Goal: Information Seeking & Learning: Learn about a topic

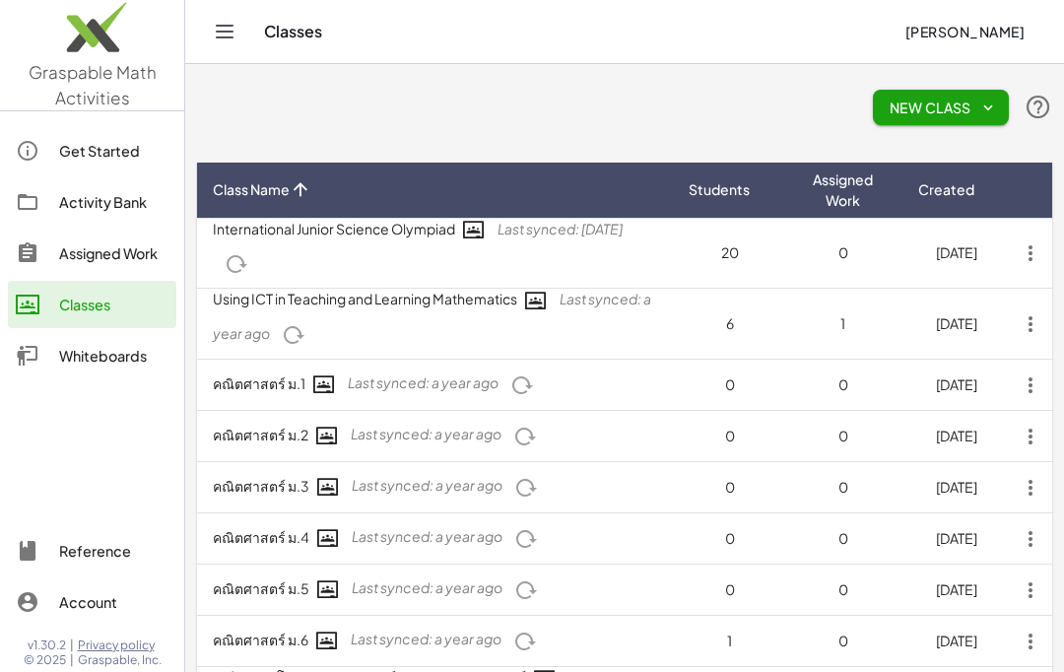
click at [114, 247] on div "Assigned Work" at bounding box center [113, 253] width 109 height 24
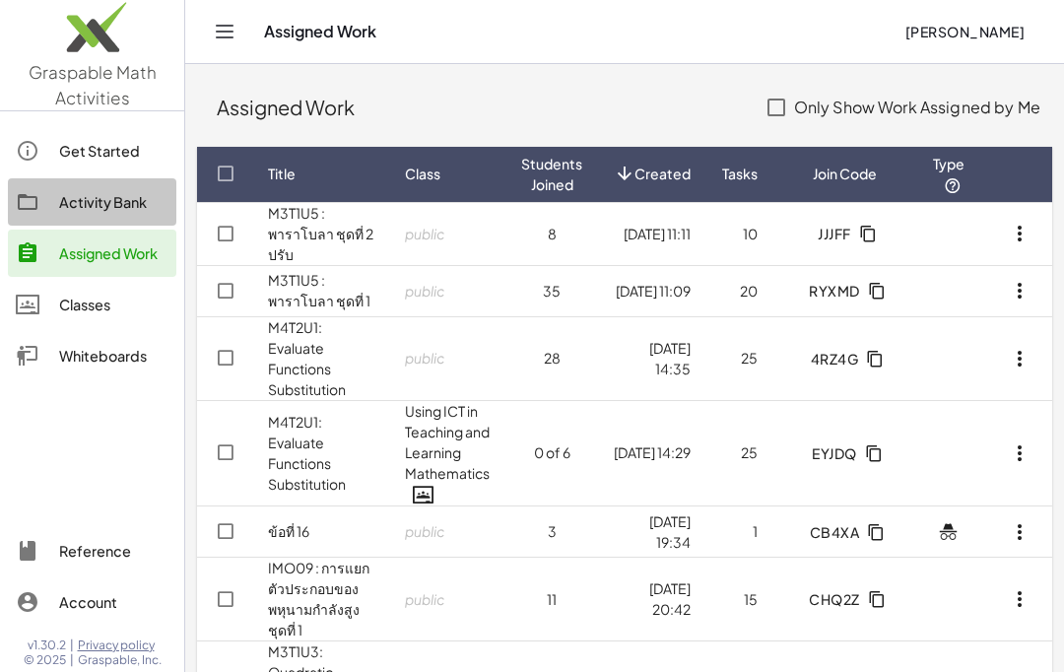
click at [308, 303] on link "M3T1U5 : พาราโบลา ชุดที่ 1" at bounding box center [319, 290] width 102 height 38
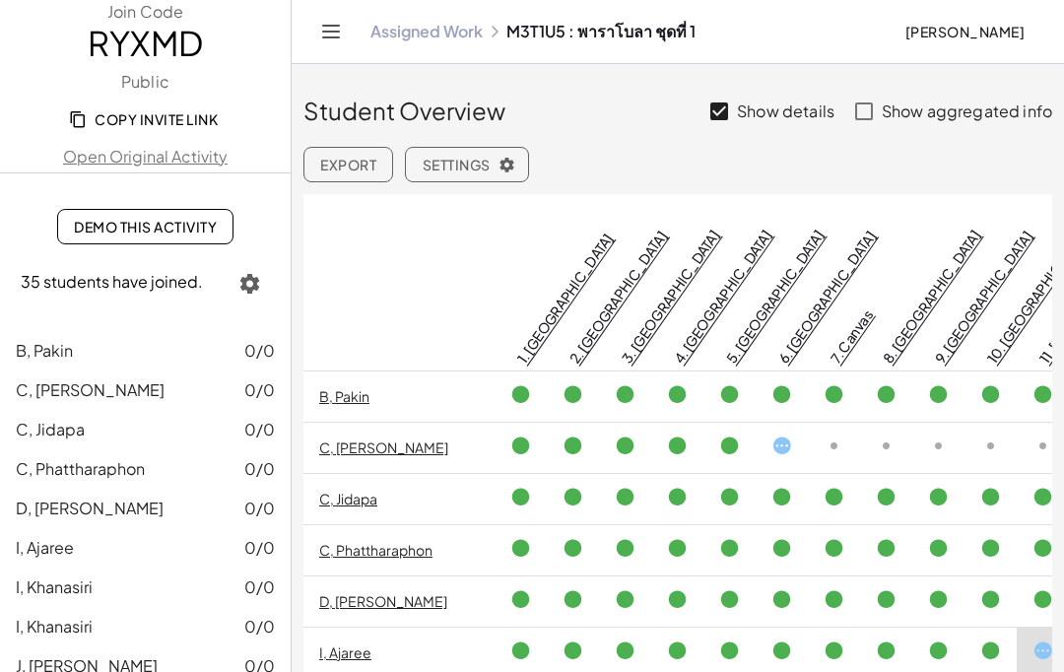
click at [149, 231] on span "Demo This Activity" at bounding box center [145, 227] width 143 height 18
click at [408, 29] on link "Assigned Work" at bounding box center [427, 32] width 112 height 20
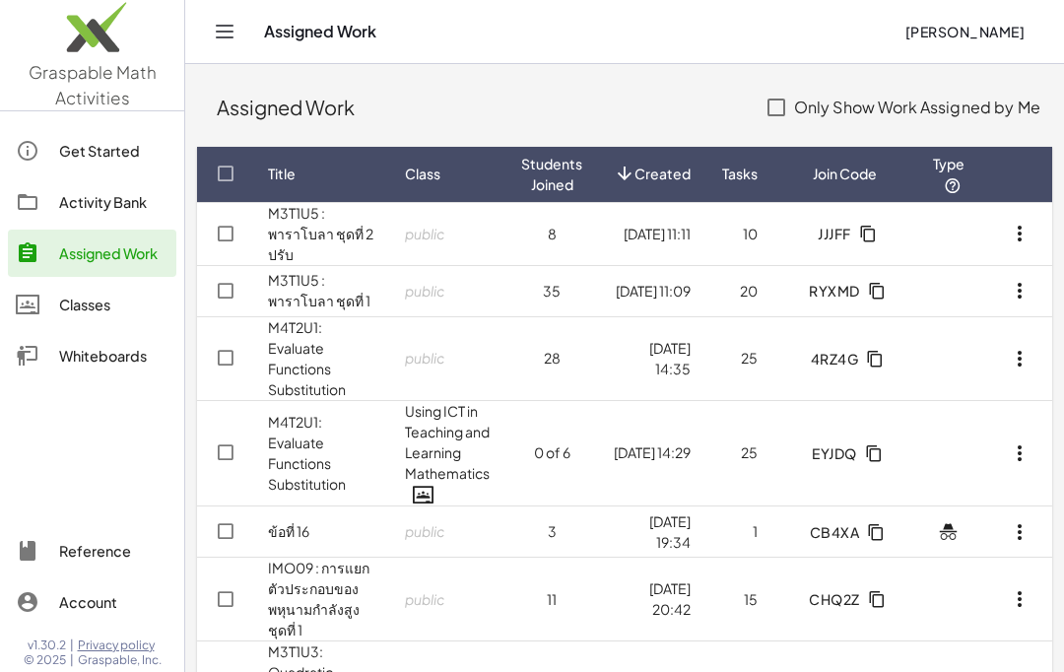
click at [310, 219] on link "M3T1U5 : พาราโบลา ชุดที่ 2 ปรับ" at bounding box center [320, 233] width 105 height 59
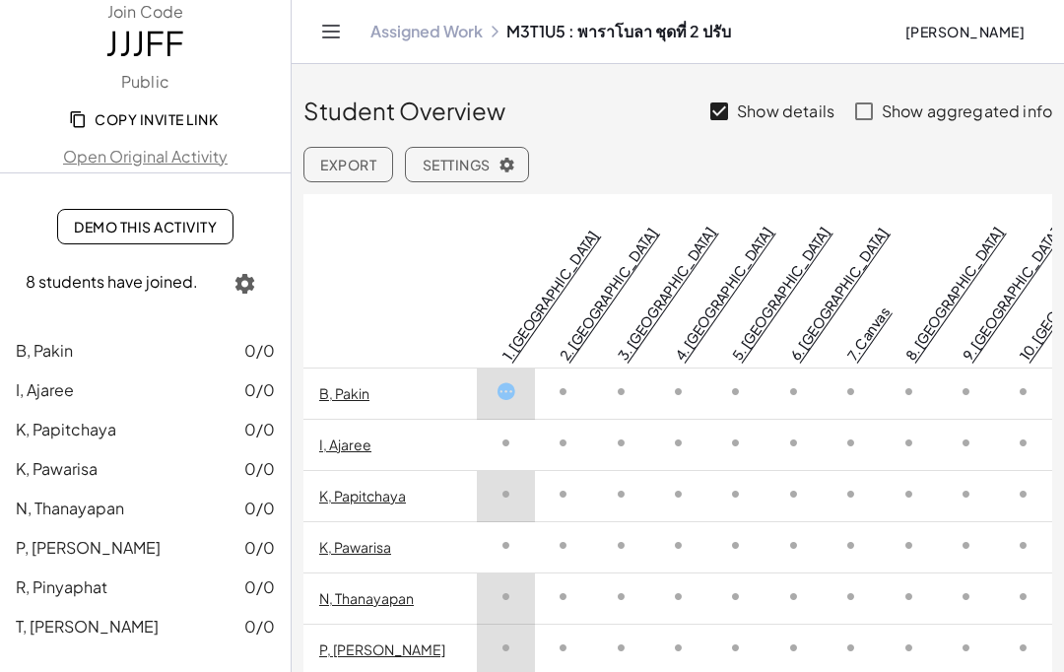
click at [152, 221] on span "Demo This Activity" at bounding box center [145, 227] width 143 height 18
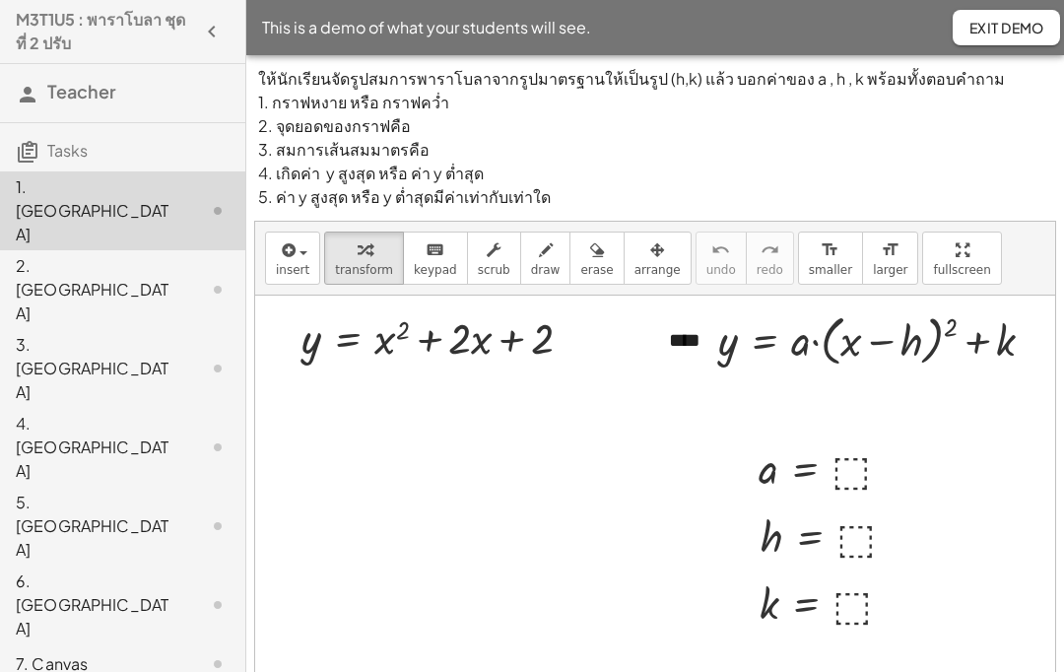
click at [213, 21] on icon "button" at bounding box center [212, 32] width 24 height 24
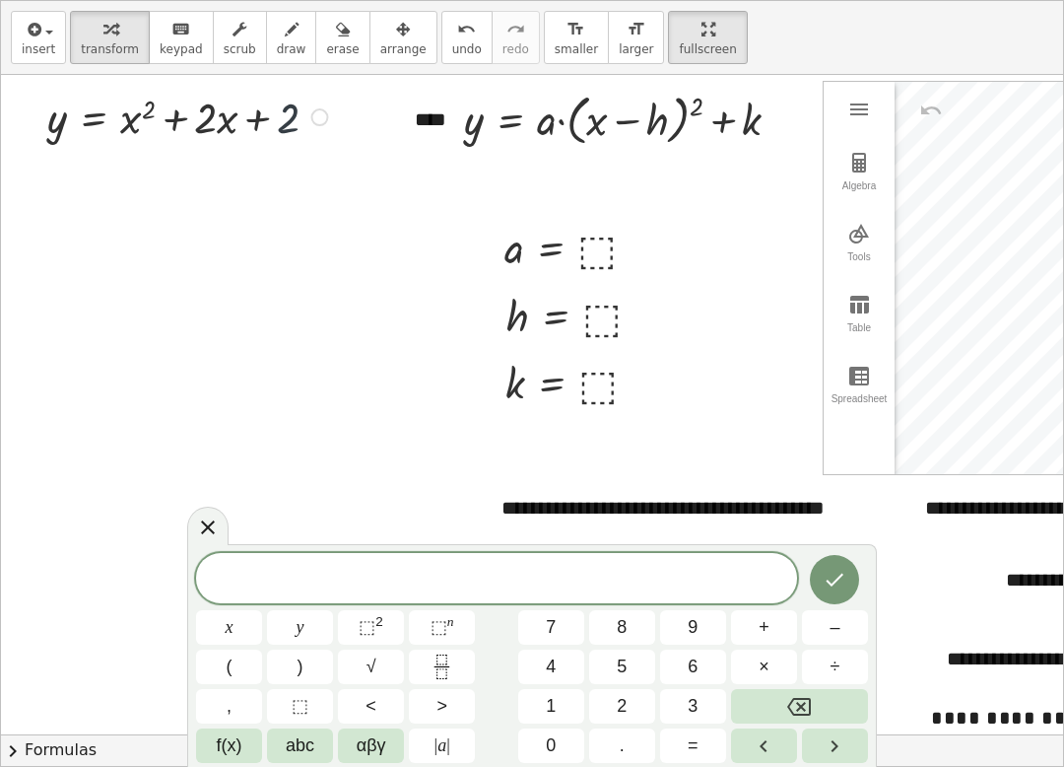
click at [212, 531] on icon at bounding box center [208, 527] width 14 height 14
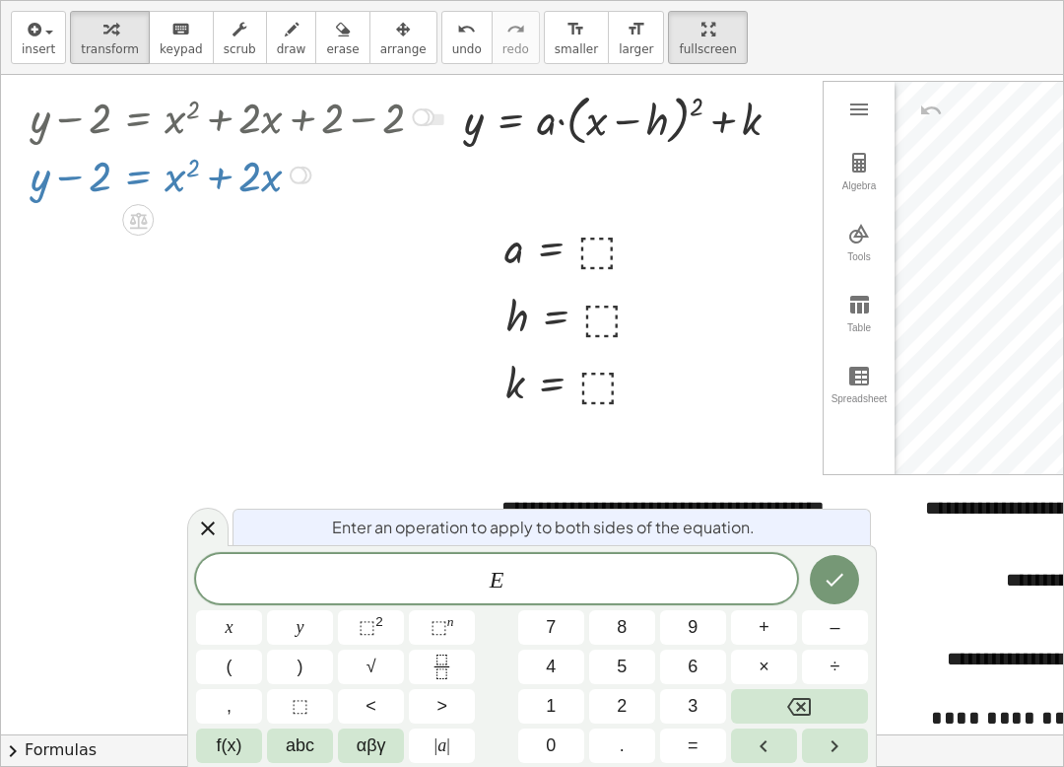
click at [583, 567] on span "E" at bounding box center [496, 581] width 601 height 28
click at [762, 630] on span "+" at bounding box center [764, 627] width 11 height 27
click at [550, 671] on span "1" at bounding box center [551, 706] width 10 height 27
click at [837, 572] on icon "Done" at bounding box center [835, 580] width 24 height 24
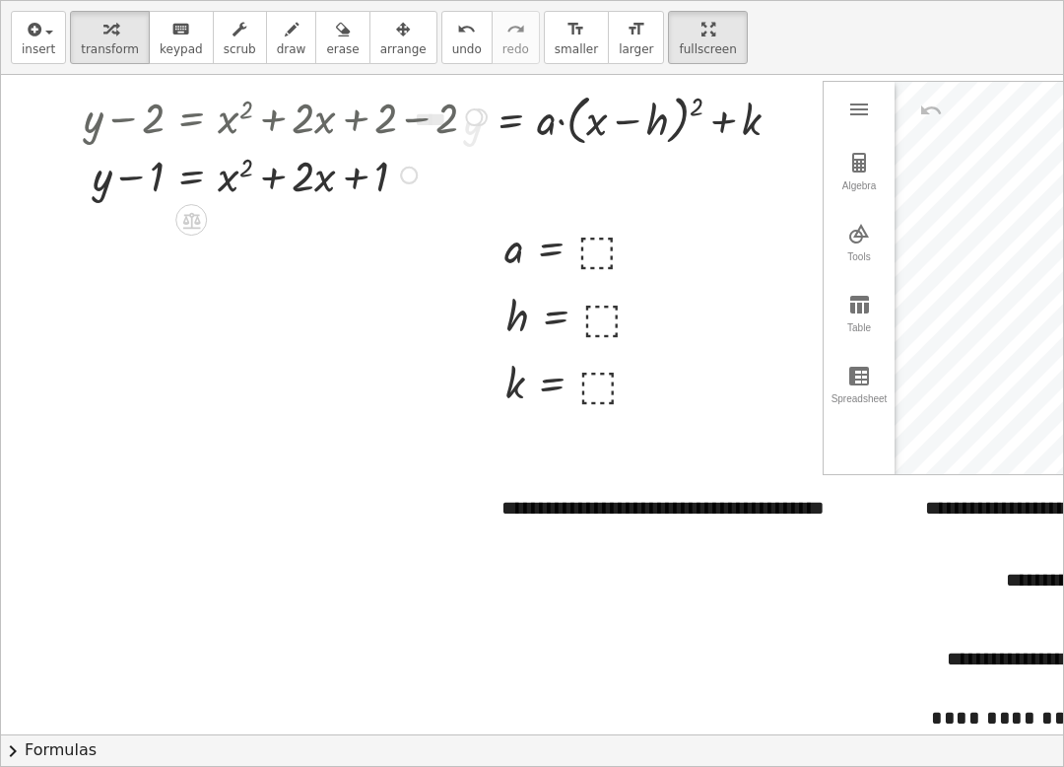
click at [31, 671] on button "chevron_right Formulas" at bounding box center [532, 750] width 1062 height 32
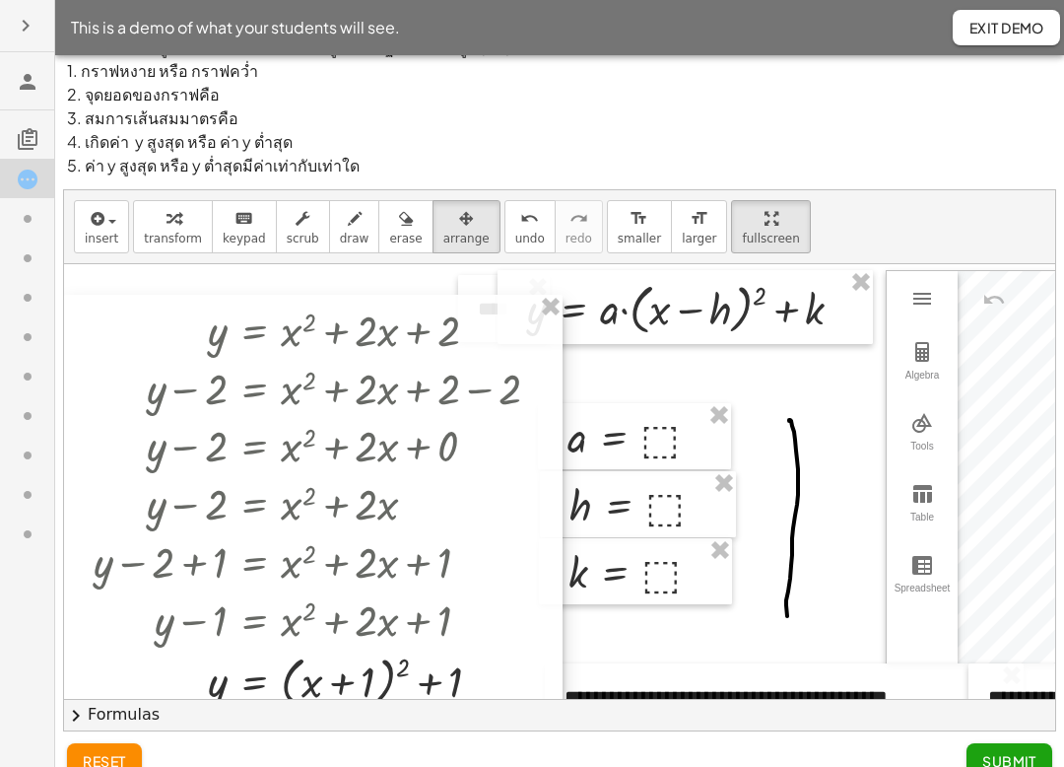
scroll to position [59, 0]
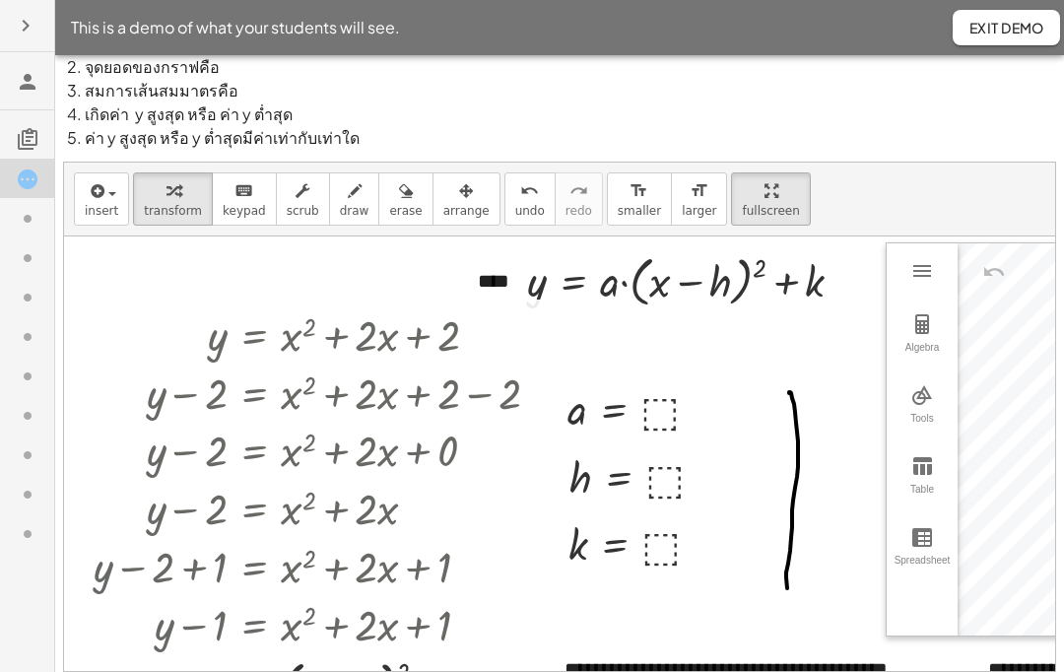
click at [306, 493] on div at bounding box center [325, 507] width 482 height 58
click at [356, 427] on div at bounding box center [325, 449] width 482 height 58
click at [391, 414] on div at bounding box center [325, 392] width 482 height 58
click at [385, 337] on div at bounding box center [325, 334] width 482 height 58
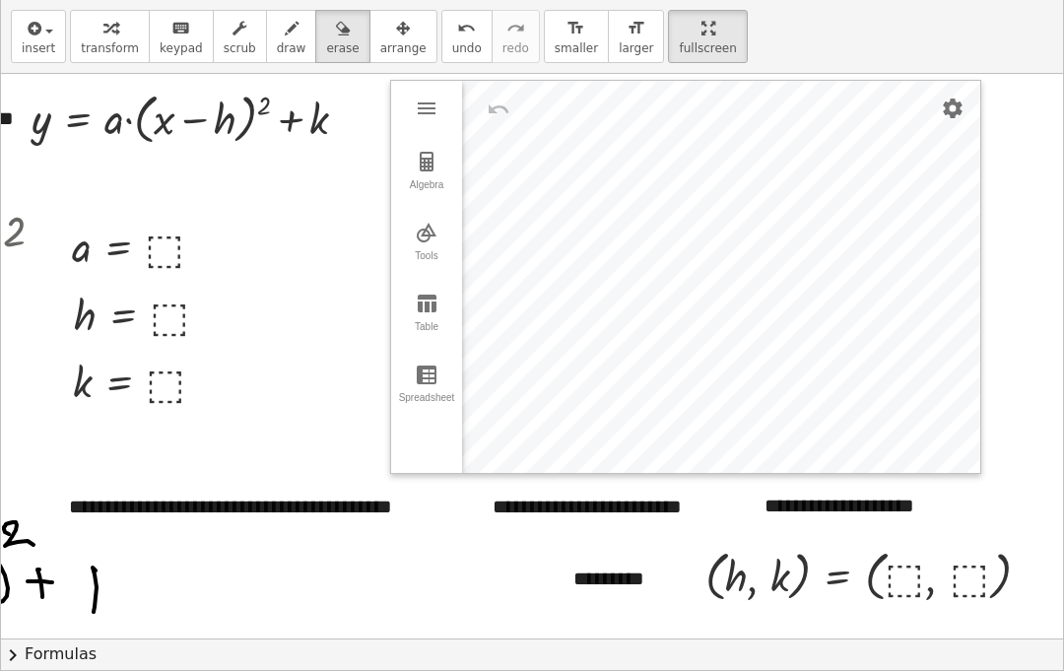
scroll to position [81, 0]
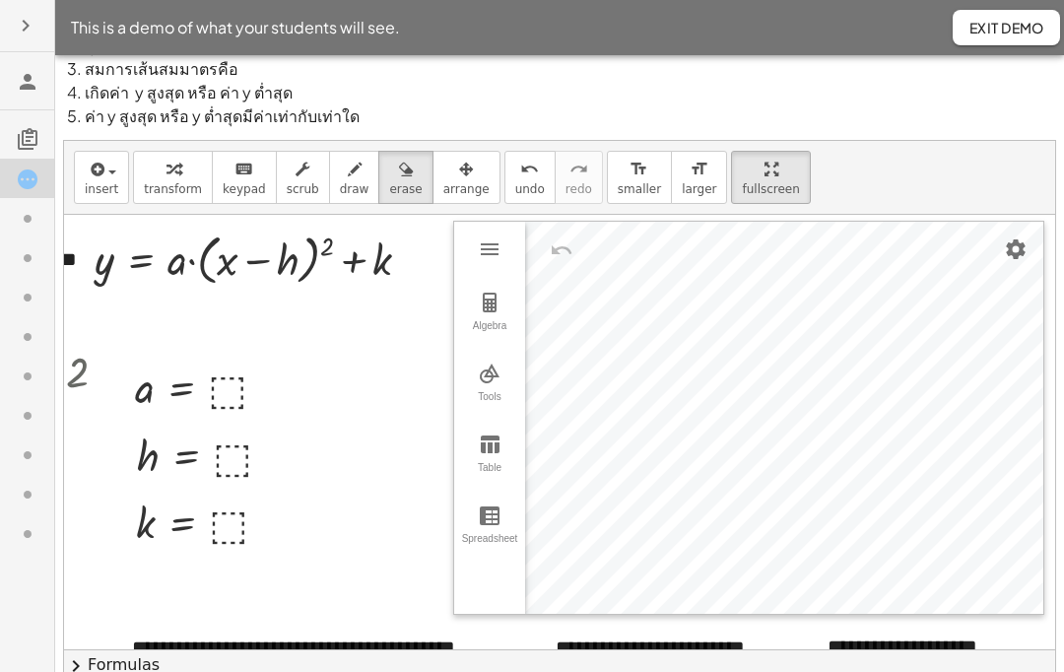
click at [1020, 25] on span "Exit Demo" at bounding box center [1007, 28] width 76 height 18
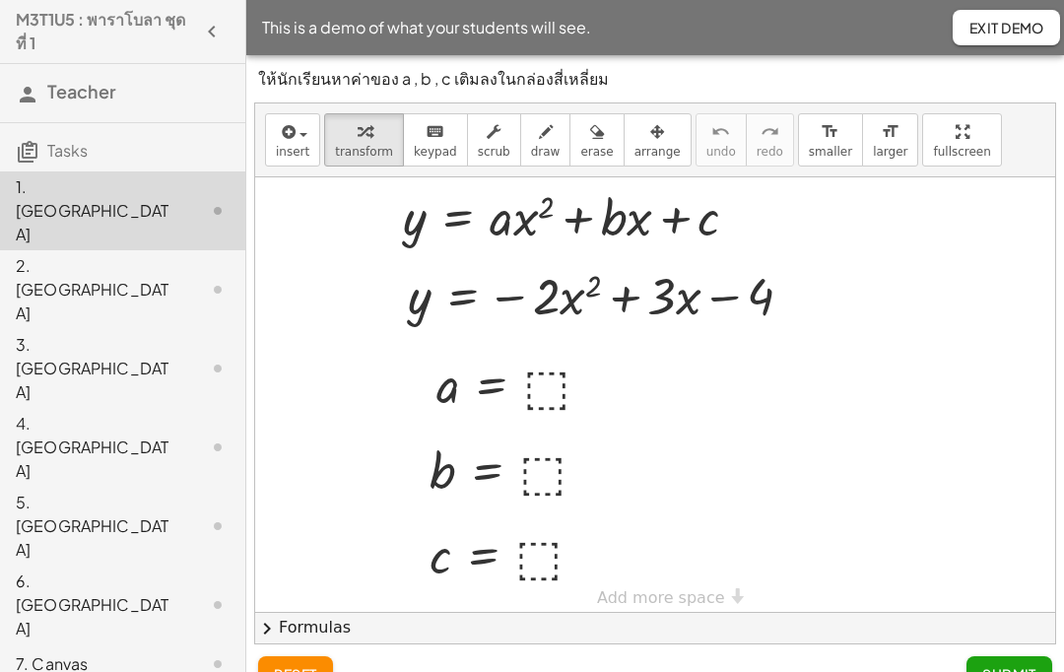
click at [996, 17] on button "Exit Demo" at bounding box center [1006, 27] width 107 height 35
